Goal: Information Seeking & Learning: Learn about a topic

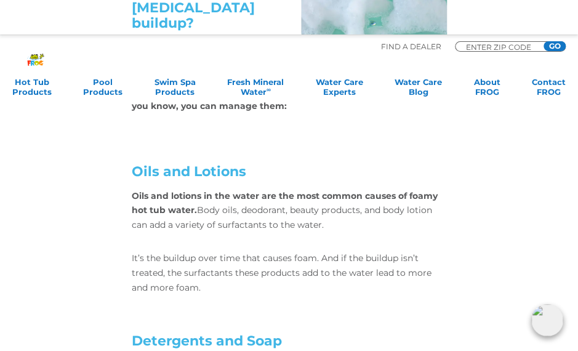
type input "ALLER"
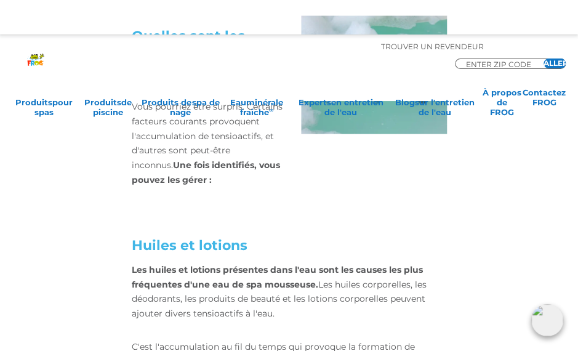
scroll to position [995, 0]
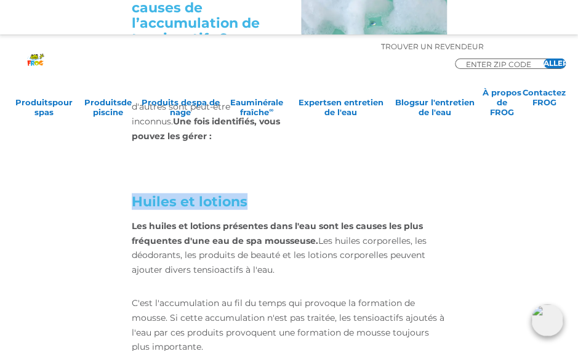
drag, startPoint x: 105, startPoint y: 208, endPoint x: 274, endPoint y: 186, distance: 170.6
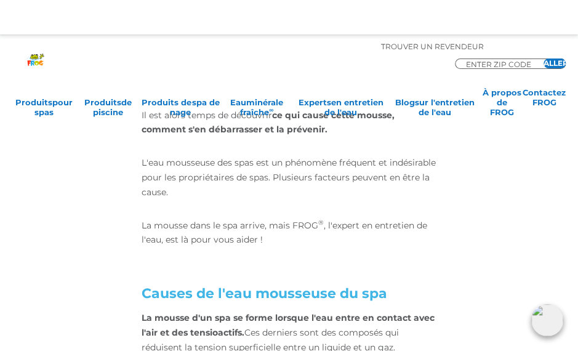
scroll to position [412, 0]
click at [312, 186] on p "L'eau mousseuse des spas est un phénomène fréquent et indésirable pour les prop…" at bounding box center [288, 177] width 295 height 44
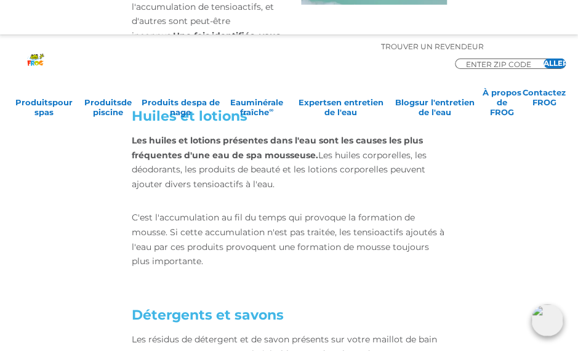
scroll to position [1079, 0]
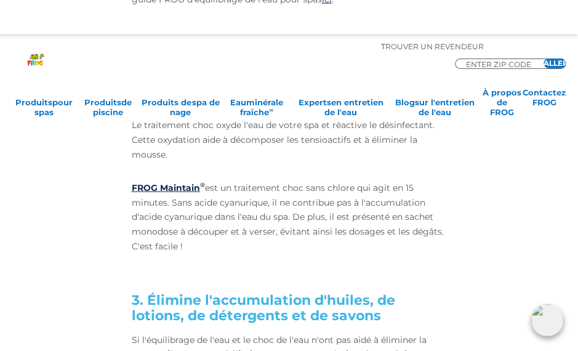
scroll to position [2942, 0]
click at [75, 242] on div "Vous souhaitez en savoir plus sur l'équilibrage de l'eau ? Téléchargez le guide…" at bounding box center [289, 201] width 472 height 822
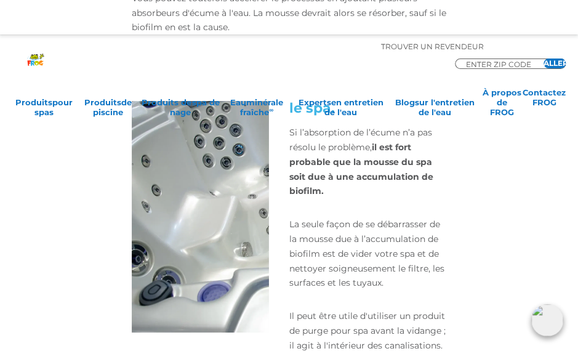
scroll to position [3471, 0]
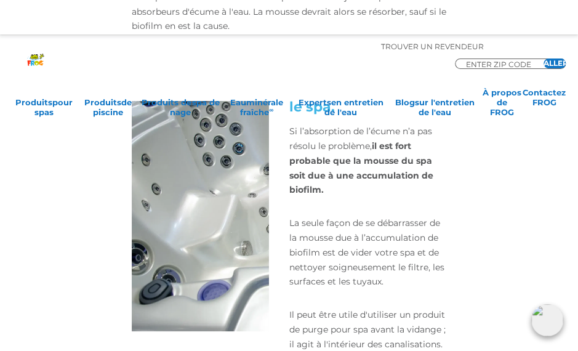
click at [465, 159] on div "4. Biofilm ? Vidangez le spa. Si l’absorption de l’écume n’a pas résolu le prob…" at bounding box center [289, 291] width 472 height 415
drag, startPoint x: 465, startPoint y: 159, endPoint x: 532, endPoint y: 176, distance: 69.2
click at [532, 176] on div "Comment se débarrasser de l'eau mousseuse d'un spa Facebook Gazouillement E-mai…" at bounding box center [289, 137] width 578 height 7148
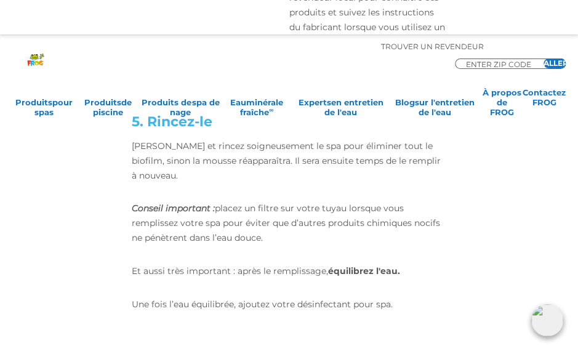
scroll to position [3883, 0]
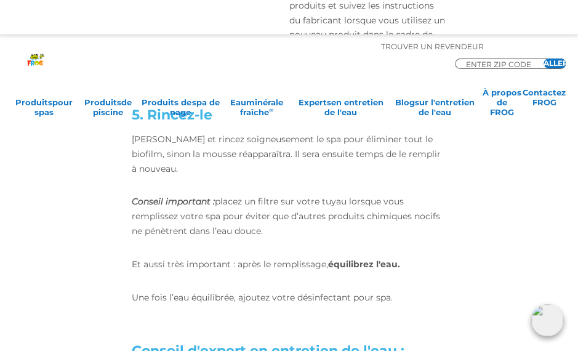
click at [493, 214] on div "5. Rincez-le [PERSON_NAME] et rincez soigneusement le spa pour éliminer tout le…" at bounding box center [289, 333] width 472 height 492
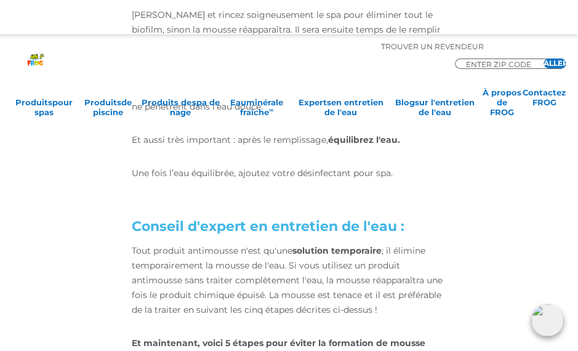
scroll to position [4008, 0]
click at [493, 214] on div "5. Rincez-le [PERSON_NAME] et rincez soigneusement le spa pour éliminer tout le…" at bounding box center [289, 208] width 472 height 492
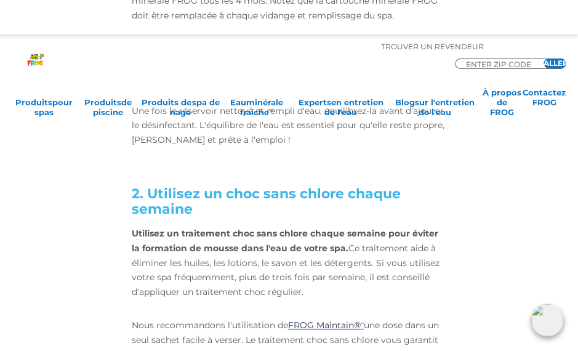
scroll to position [4750, 0]
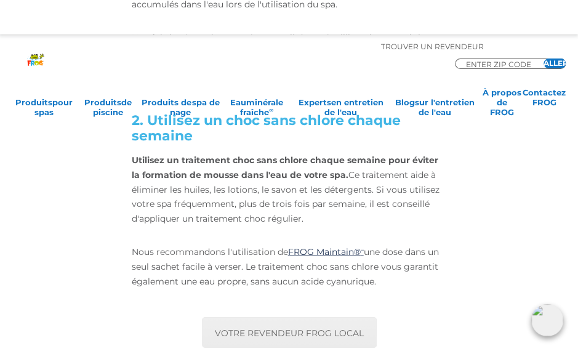
type input "Avis sur les articles"
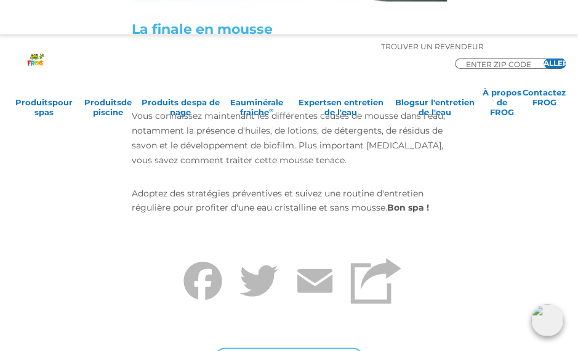
scroll to position [6073, 0]
